Goal: Task Accomplishment & Management: Use online tool/utility

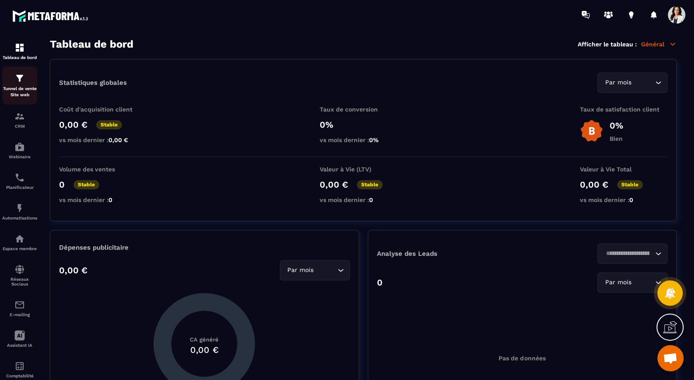
click at [26, 91] on p "Tunnel de vente Site web" at bounding box center [19, 92] width 35 height 12
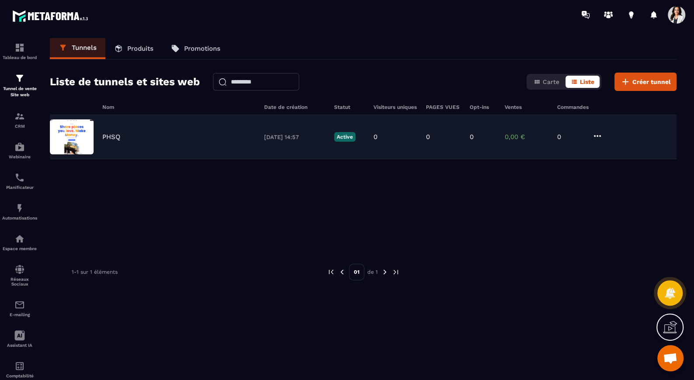
click at [94, 144] on div "PHSQ [DATE] 14:57 Active 0 0 0 0,00 € 0" at bounding box center [363, 137] width 626 height 44
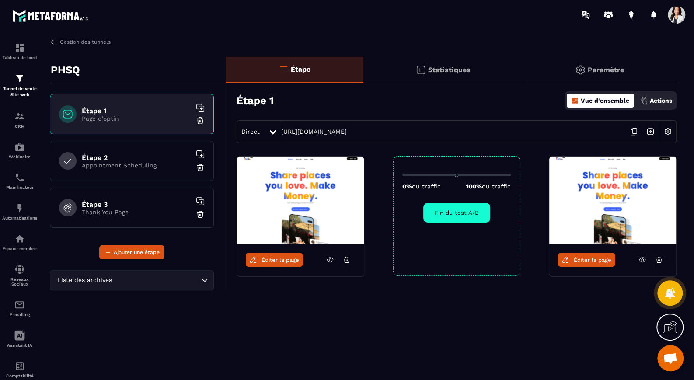
click at [604, 201] on img at bounding box center [612, 199] width 127 height 87
click at [591, 257] on span "Éditer la page" at bounding box center [592, 260] width 38 height 7
